Goal: Task Accomplishment & Management: Manage account settings

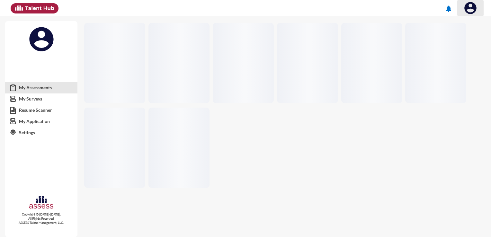
click at [474, 12] on img at bounding box center [470, 8] width 13 height 13
click at [469, 109] on div at bounding box center [245, 118] width 491 height 237
click at [39, 92] on link "My Assessments" at bounding box center [41, 88] width 72 height 12
click at [475, 10] on img at bounding box center [470, 8] width 13 height 13
click at [475, 10] on div at bounding box center [245, 118] width 491 height 237
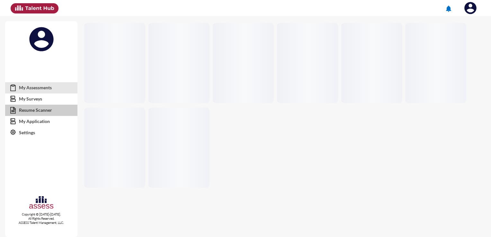
click at [41, 109] on link "Resume Scanner" at bounding box center [41, 110] width 72 height 12
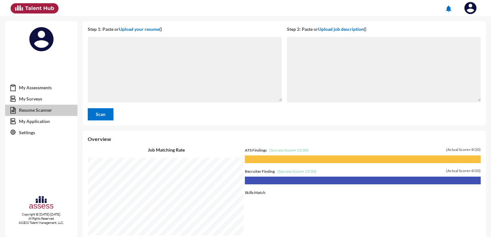
scroll to position [221, 405]
click at [41, 102] on link "My Surveys" at bounding box center [41, 99] width 72 height 12
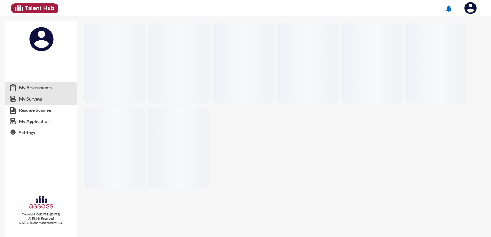
click at [48, 91] on link "My Assessments" at bounding box center [41, 88] width 72 height 12
click at [463, 43] on span at bounding box center [435, 63] width 61 height 80
click at [468, 12] on img at bounding box center [470, 8] width 13 height 13
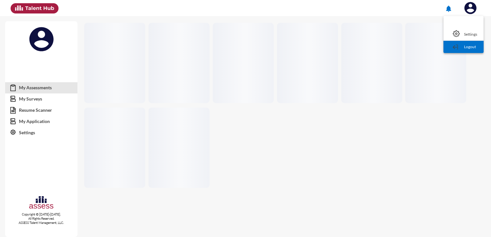
click at [467, 46] on link "Logout" at bounding box center [464, 47] width 34 height 12
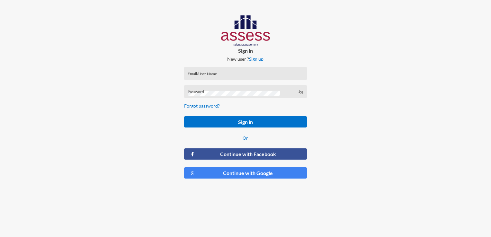
click at [244, 70] on div "Email/User Name" at bounding box center [246, 75] width 116 height 10
click at [255, 76] on input "fatma.amin" at bounding box center [246, 75] width 116 height 5
type input "fatma.amin@ebi.gov.eg"
click at [474, 1] on div at bounding box center [409, 99] width 164 height 199
drag, startPoint x: 231, startPoint y: 87, endPoint x: 197, endPoint y: 87, distance: 34.7
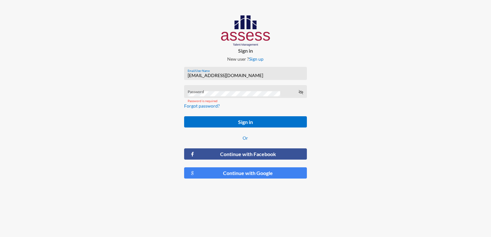
click at [197, 87] on div "Password" at bounding box center [245, 91] width 122 height 13
click at [192, 94] on div "Password Password is required" at bounding box center [245, 91] width 122 height 13
click at [190, 94] on div "Password Password is required" at bounding box center [245, 91] width 122 height 13
click at [190, 94] on div "Password is required" at bounding box center [245, 100] width 122 height 13
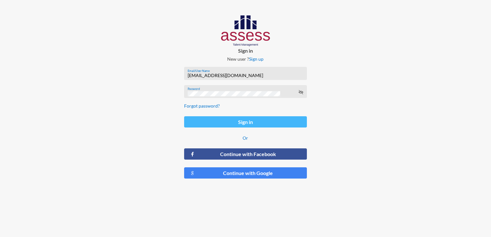
click at [220, 121] on button "Sign in" at bounding box center [245, 121] width 122 height 11
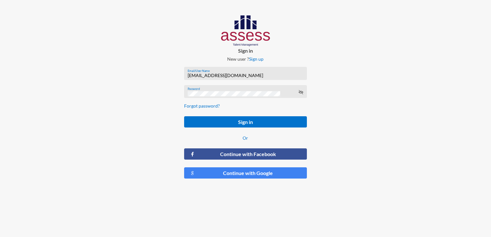
click at [174, 23] on div "Sign in New user ? Sign up fatma.amin@ebi.gov.eg Email/User Name Password Forgo…" at bounding box center [246, 99] width 164 height 199
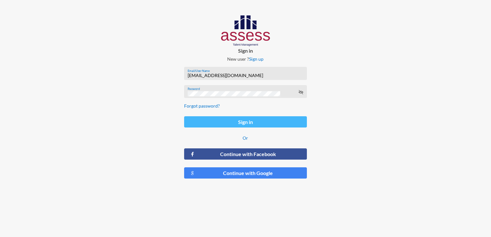
click at [244, 122] on button "Sign in" at bounding box center [245, 121] width 122 height 11
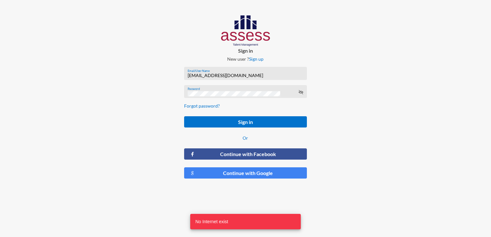
click at [22, 97] on div at bounding box center [82, 99] width 164 height 199
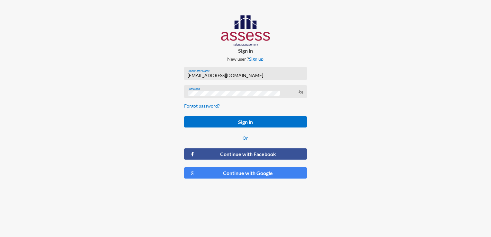
click at [474, 169] on div at bounding box center [409, 99] width 164 height 199
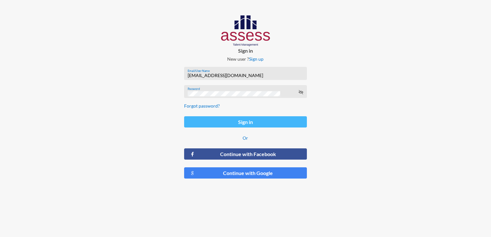
click at [273, 120] on button "Sign in" at bounding box center [245, 121] width 122 height 11
click at [210, 120] on button "Sign in" at bounding box center [245, 121] width 122 height 11
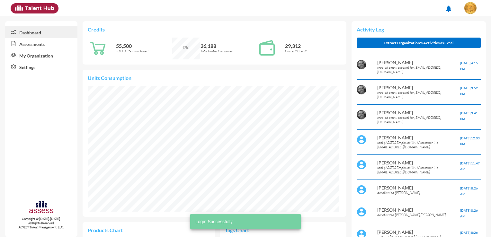
scroll to position [126, 251]
